Goal: Entertainment & Leisure: Consume media (video, audio)

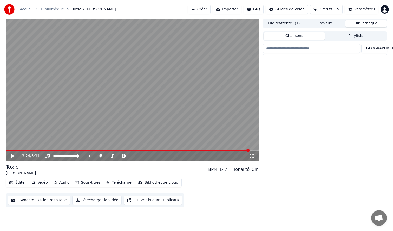
scroll to position [828, 0]
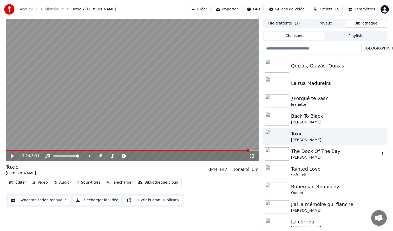
click at [317, 157] on div "[PERSON_NAME]" at bounding box center [335, 157] width 89 height 5
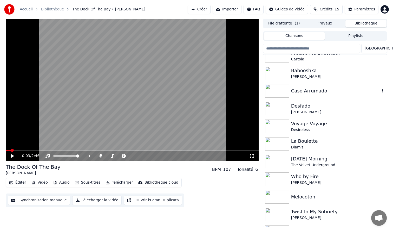
scroll to position [164, 0]
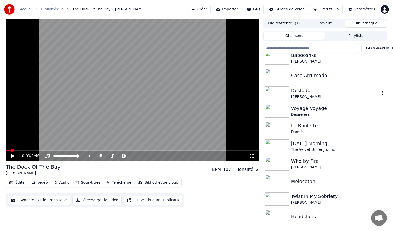
click at [284, 91] on img at bounding box center [277, 93] width 24 height 14
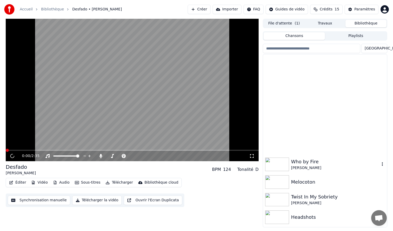
scroll to position [331, 0]
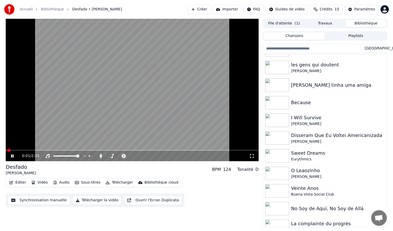
click at [160, 94] on video at bounding box center [132, 90] width 253 height 142
click at [6, 150] on span at bounding box center [7, 149] width 3 height 3
click at [252, 156] on icon at bounding box center [251, 156] width 5 height 4
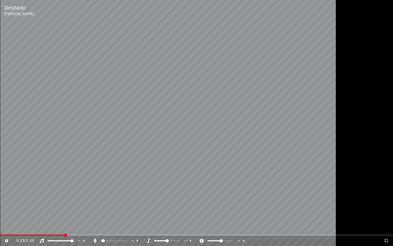
click at [102, 230] on span at bounding box center [103, 240] width 3 height 3
click at [105, 230] on span at bounding box center [106, 240] width 3 height 3
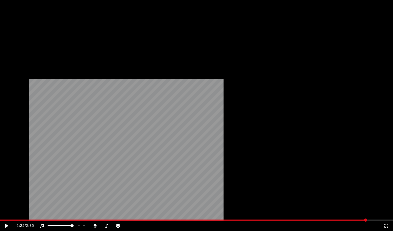
scroll to position [208, 0]
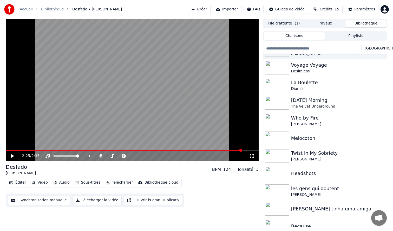
click at [316, 46] on input "search" at bounding box center [311, 48] width 97 height 9
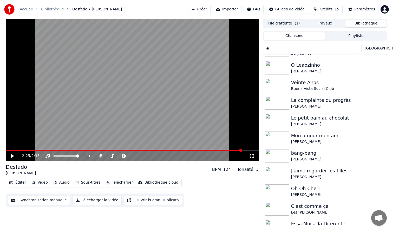
scroll to position [0, 0]
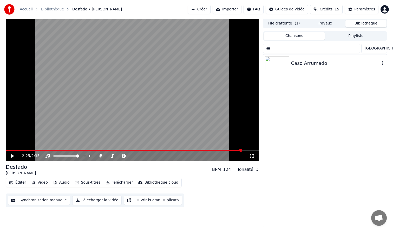
type input "***"
click at [275, 60] on img at bounding box center [277, 63] width 24 height 14
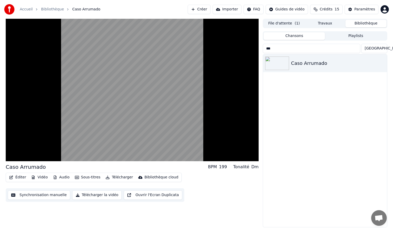
click at [360, 48] on input "***" at bounding box center [311, 48] width 97 height 9
click at [358, 49] on input "***" at bounding box center [311, 48] width 97 height 9
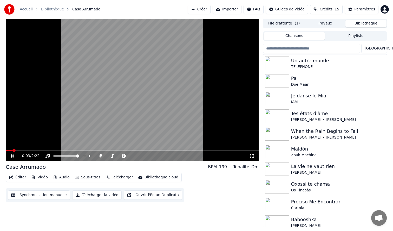
click at [252, 157] on icon at bounding box center [251, 156] width 5 height 4
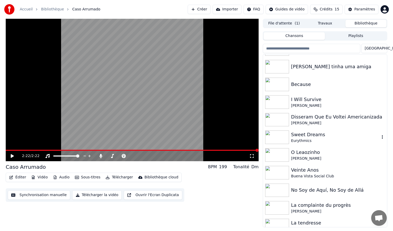
scroll to position [364, 0]
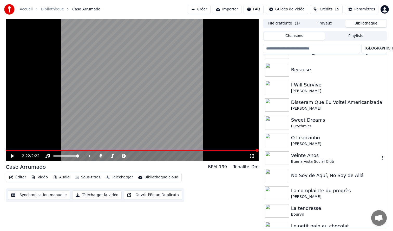
click at [278, 157] on img at bounding box center [277, 158] width 24 height 14
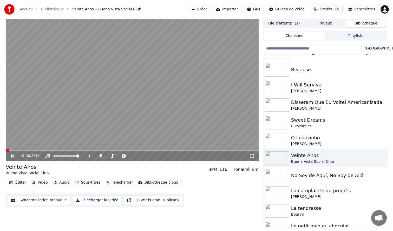
click at [253, 156] on icon at bounding box center [251, 156] width 5 height 4
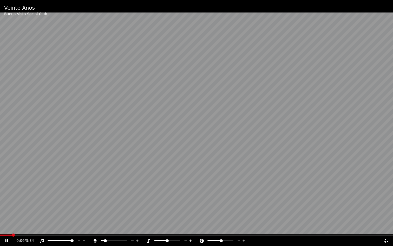
click at [104, 230] on span at bounding box center [105, 240] width 3 height 3
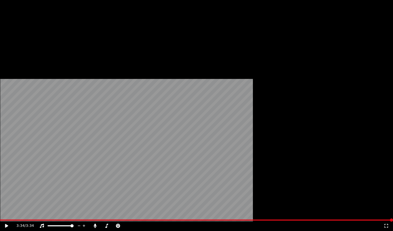
scroll to position [666, 0]
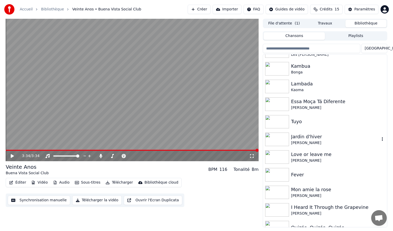
click at [284, 138] on img at bounding box center [277, 139] width 24 height 14
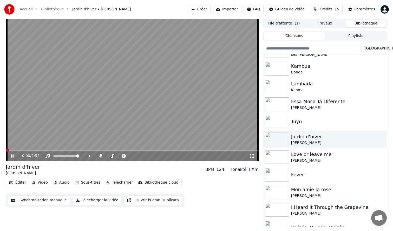
click at [253, 155] on icon at bounding box center [251, 156] width 5 height 4
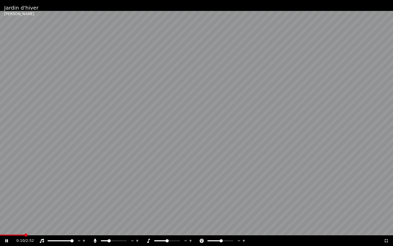
click at [108, 230] on span at bounding box center [109, 240] width 3 height 3
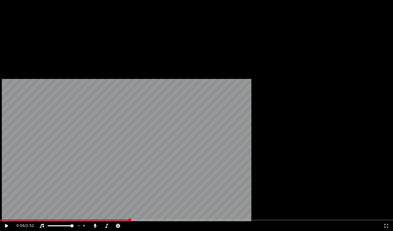
scroll to position [480, 0]
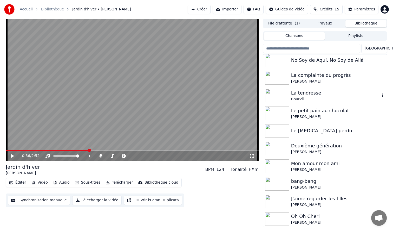
click at [325, 95] on div "La tendresse" at bounding box center [335, 92] width 89 height 7
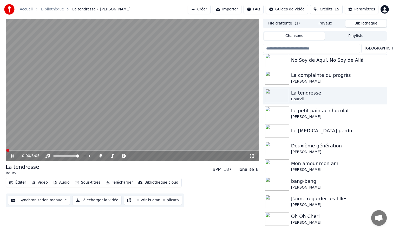
click at [252, 155] on icon at bounding box center [251, 156] width 5 height 4
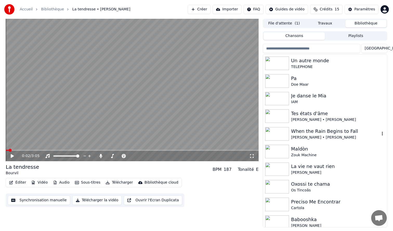
click at [282, 135] on img at bounding box center [277, 134] width 24 height 14
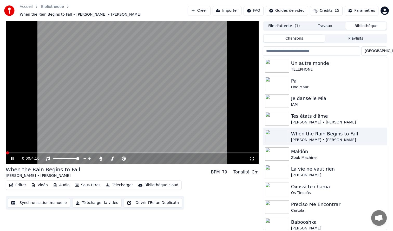
click at [251, 156] on icon at bounding box center [251, 158] width 5 height 4
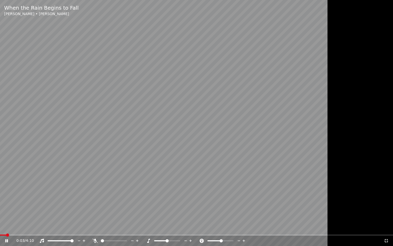
click at [101, 230] on span at bounding box center [102, 240] width 3 height 3
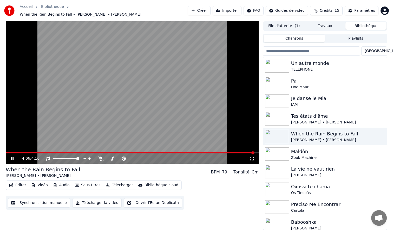
click at [389, 174] on div "4:06 / 4:10 When the Rain Begins to Fall [PERSON_NAME] • [PERSON_NAME] BPM 79 T…" at bounding box center [197, 125] width 390 height 208
click at [306, 97] on div "Je danse le Mia" at bounding box center [335, 98] width 89 height 7
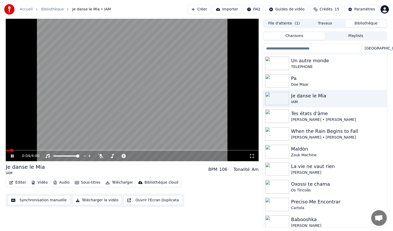
click at [251, 154] on icon at bounding box center [251, 156] width 5 height 4
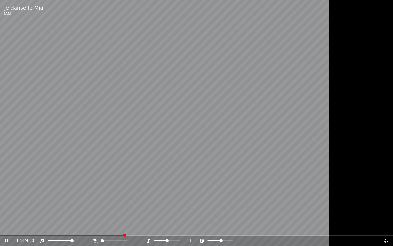
drag, startPoint x: 101, startPoint y: 238, endPoint x: 110, endPoint y: 239, distance: 8.6
click at [110, 230] on div at bounding box center [119, 240] width 42 height 5
click at [112, 230] on span at bounding box center [111, 240] width 3 height 3
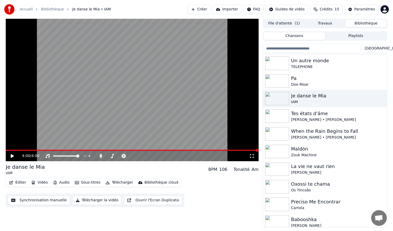
click at [114, 9] on div "Accueil Bibliothèque Je danse le Mia • IAM Créer Importer FAQ Guides de vidéo C…" at bounding box center [196, 9] width 393 height 19
click at [99, 8] on span "Je danse le Mia • IAM" at bounding box center [91, 9] width 38 height 5
click at [276, 49] on input "search" at bounding box center [311, 48] width 97 height 9
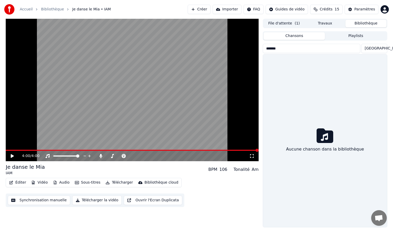
type input "*******"
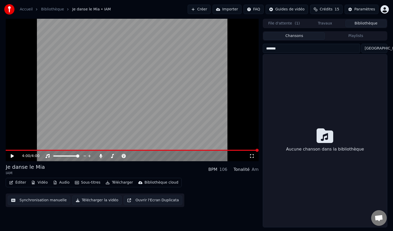
click at [359, 49] on input "*******" at bounding box center [311, 48] width 97 height 9
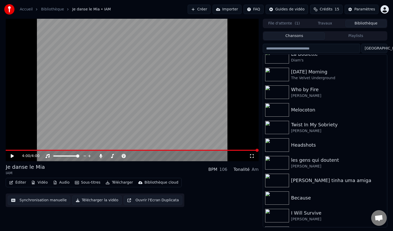
scroll to position [233, 0]
